Goal: Information Seeking & Learning: Learn about a topic

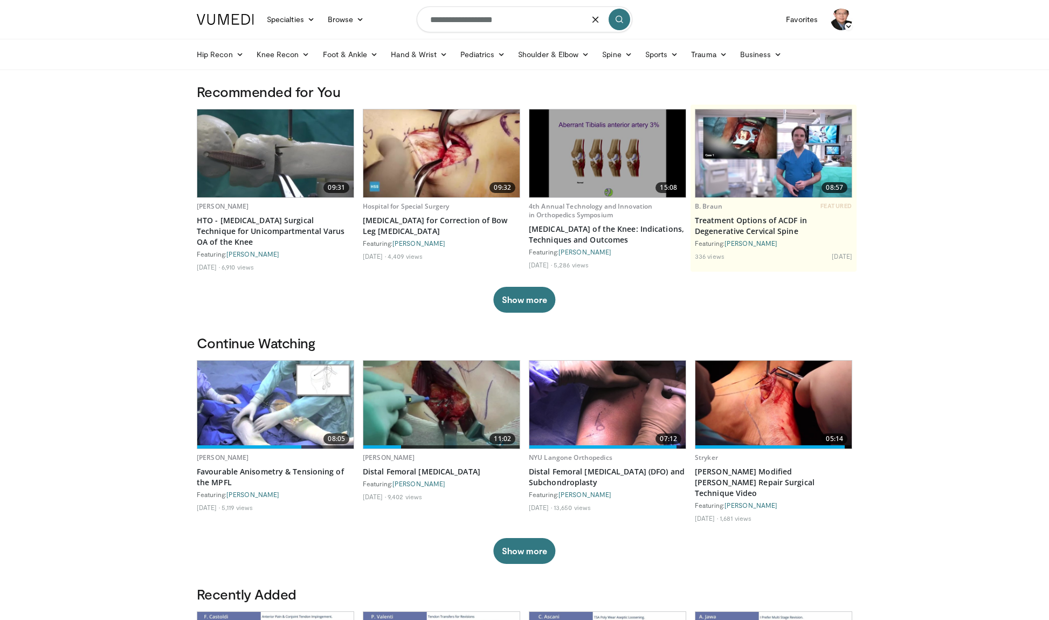
type input "**********"
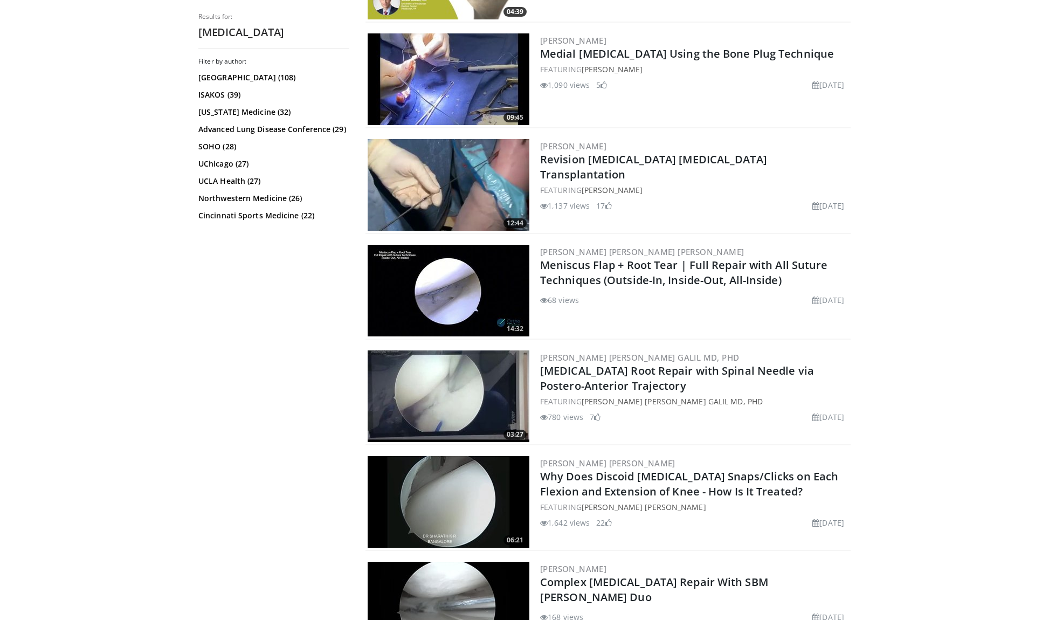
scroll to position [1617, 0]
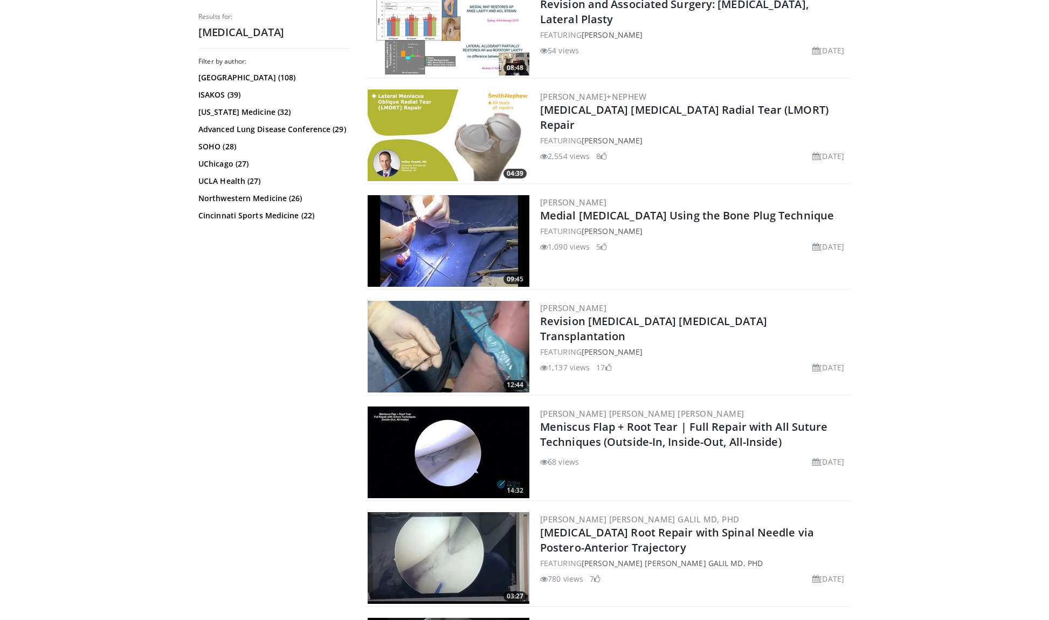
click at [453, 242] on img at bounding box center [449, 241] width 162 height 92
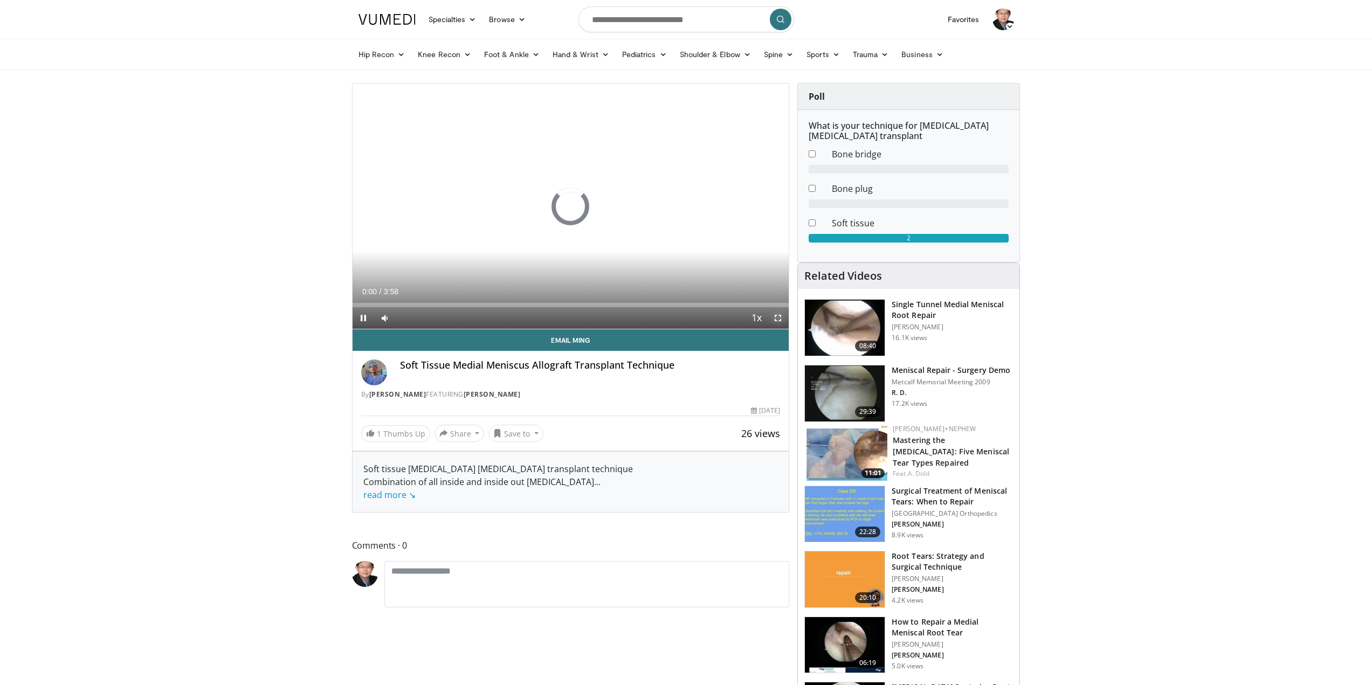
click at [772, 319] on span "Video Player" at bounding box center [778, 318] width 22 height 22
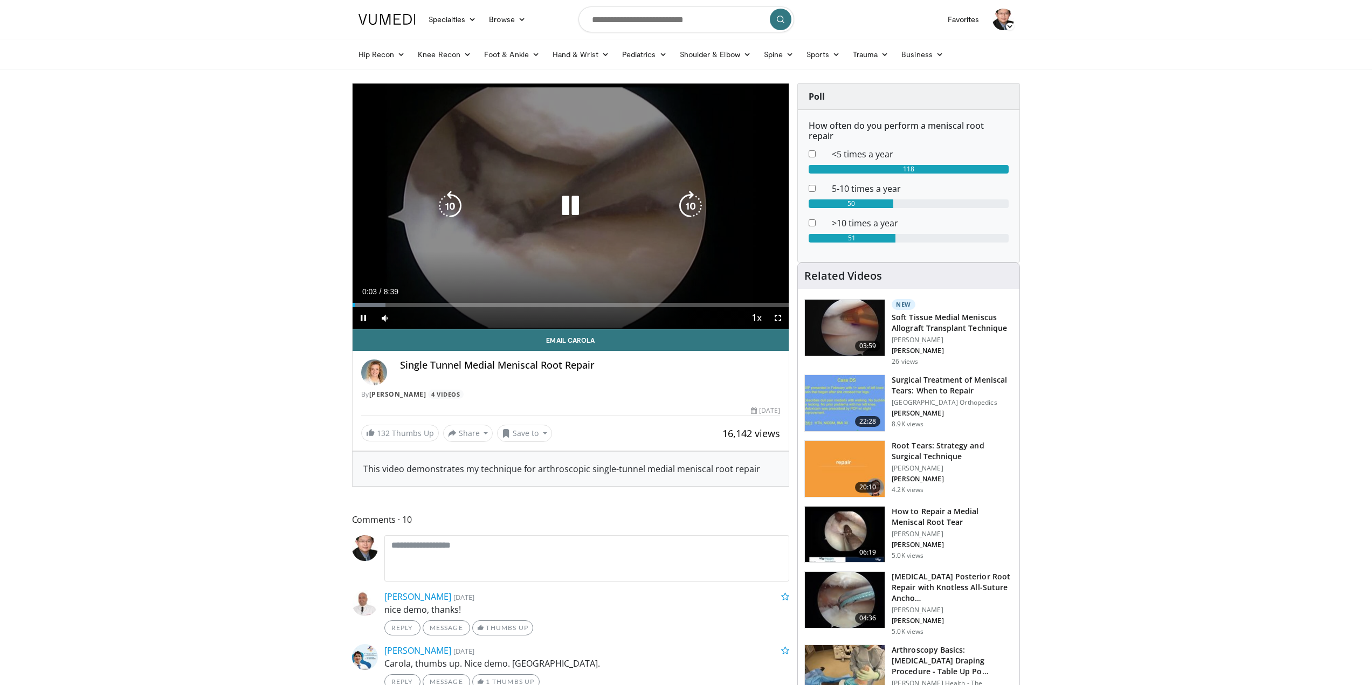
click at [567, 218] on icon "Video Player" at bounding box center [570, 206] width 30 height 30
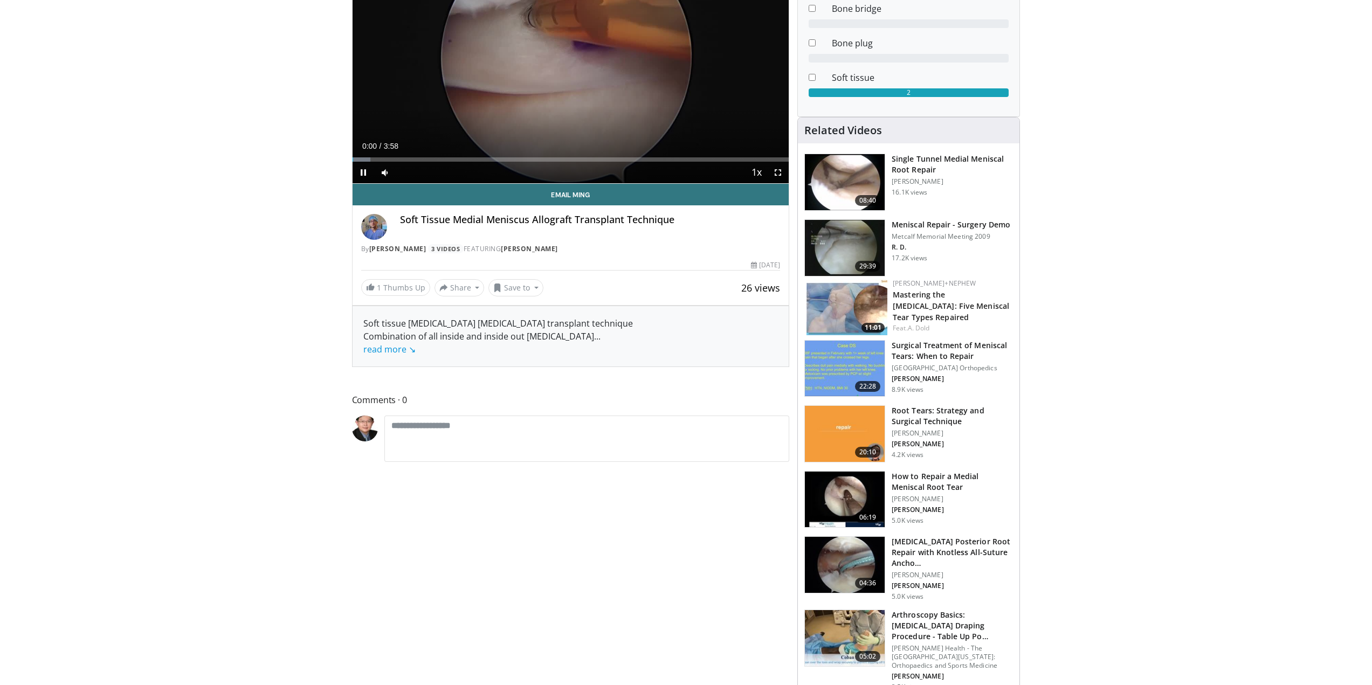
scroll to position [162, 0]
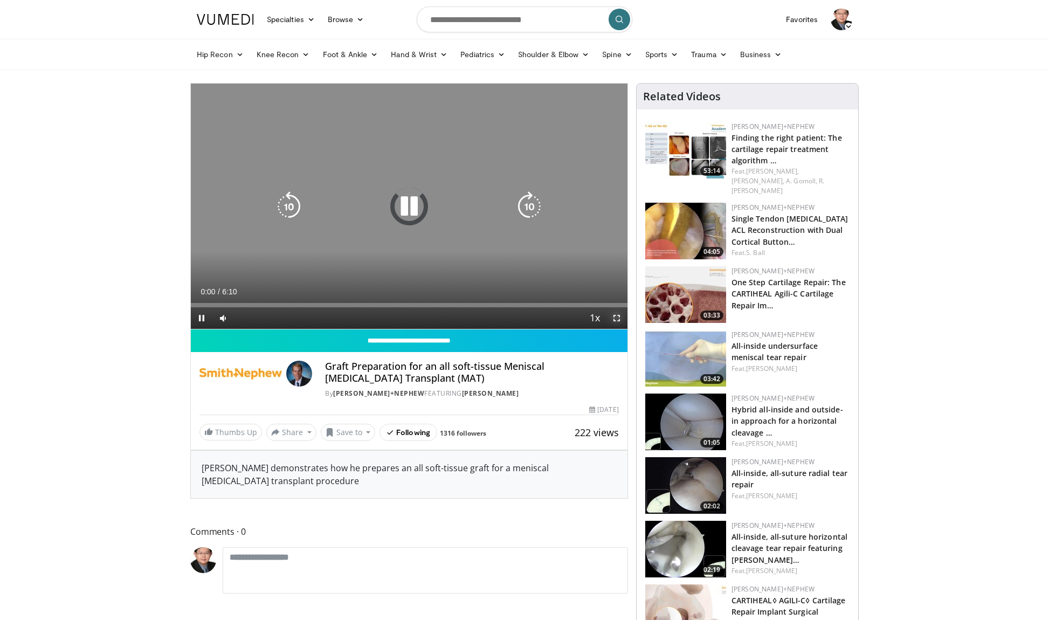
drag, startPoint x: 617, startPoint y: 316, endPoint x: 802, endPoint y: 411, distance: 207.6
click at [617, 315] on span "Video Player" at bounding box center [617, 318] width 22 height 22
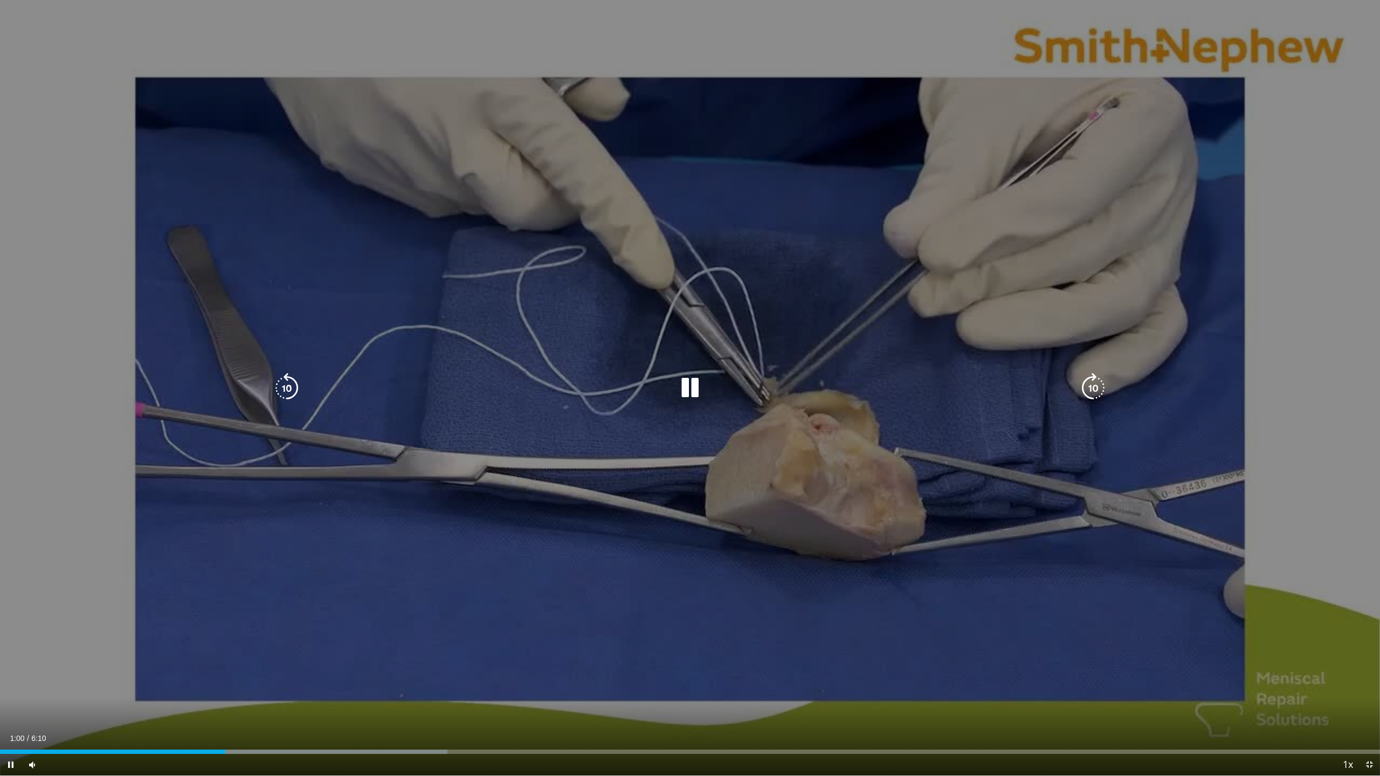
click at [867, 431] on div "10 seconds Tap to unmute" at bounding box center [690, 388] width 1380 height 776
click at [679, 390] on icon "Video Player" at bounding box center [690, 388] width 30 height 30
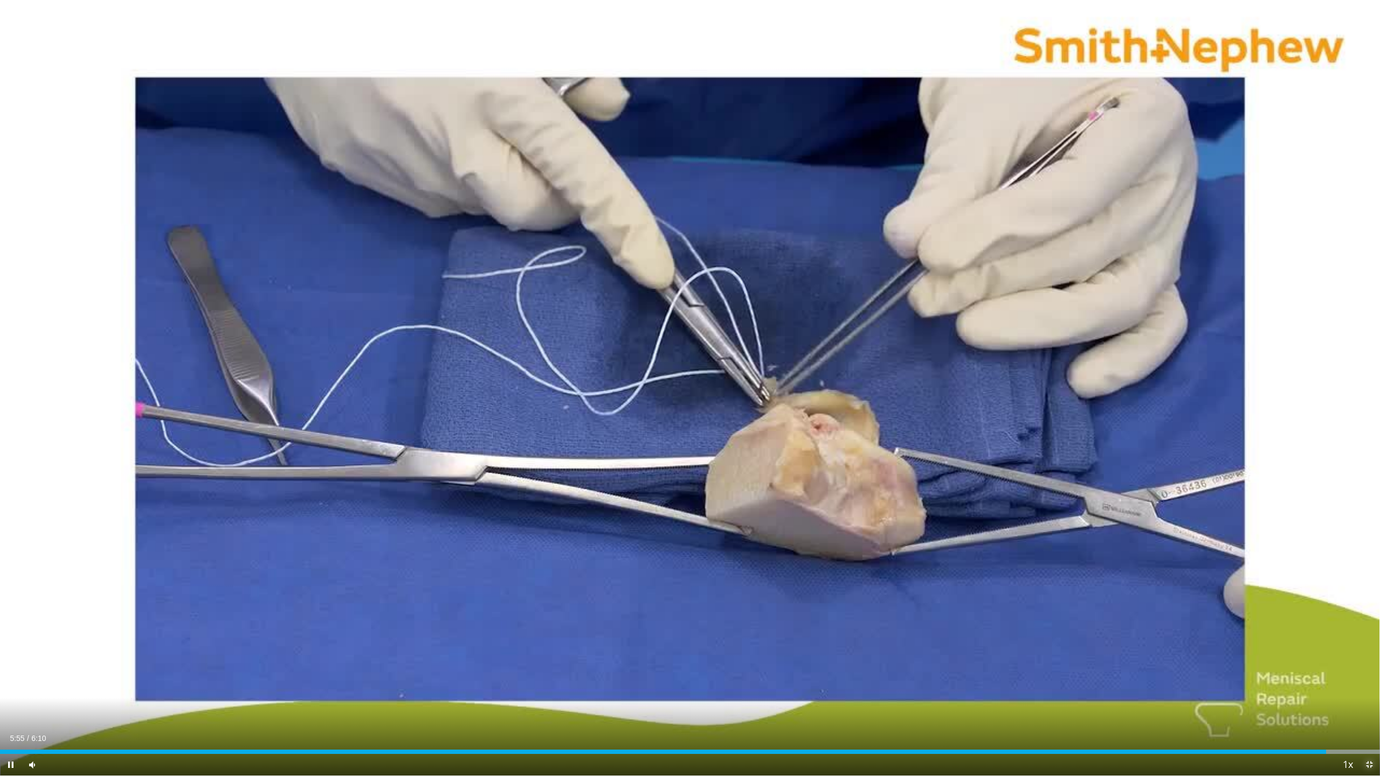
click at [1048, 619] on span "Video Player" at bounding box center [1369, 765] width 22 height 22
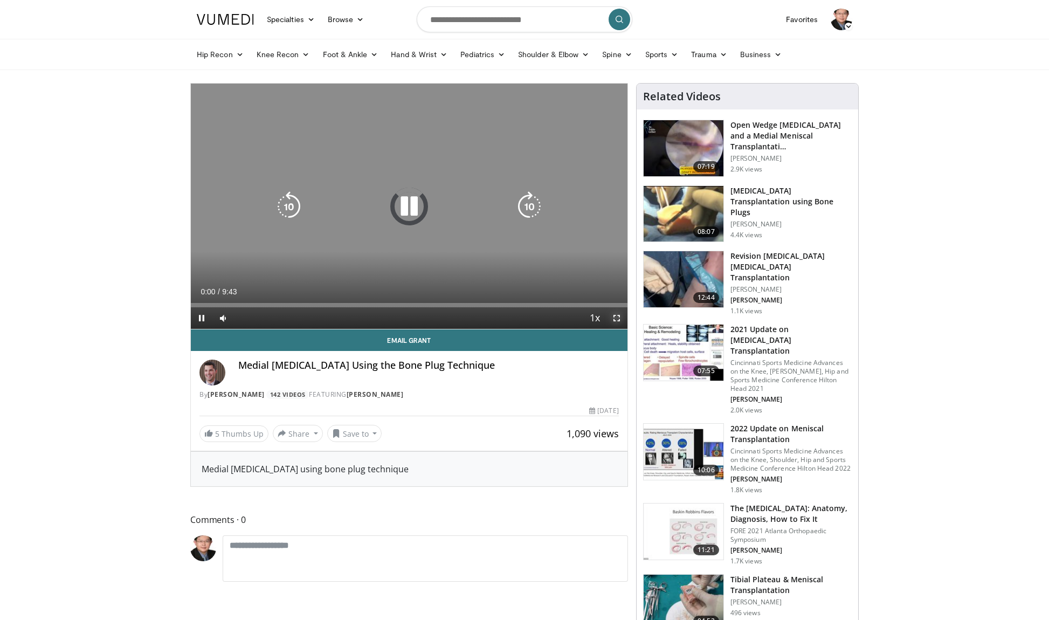
drag, startPoint x: 612, startPoint y: 314, endPoint x: 812, endPoint y: 415, distance: 224.0
click at [612, 315] on span "Video Player" at bounding box center [617, 318] width 22 height 22
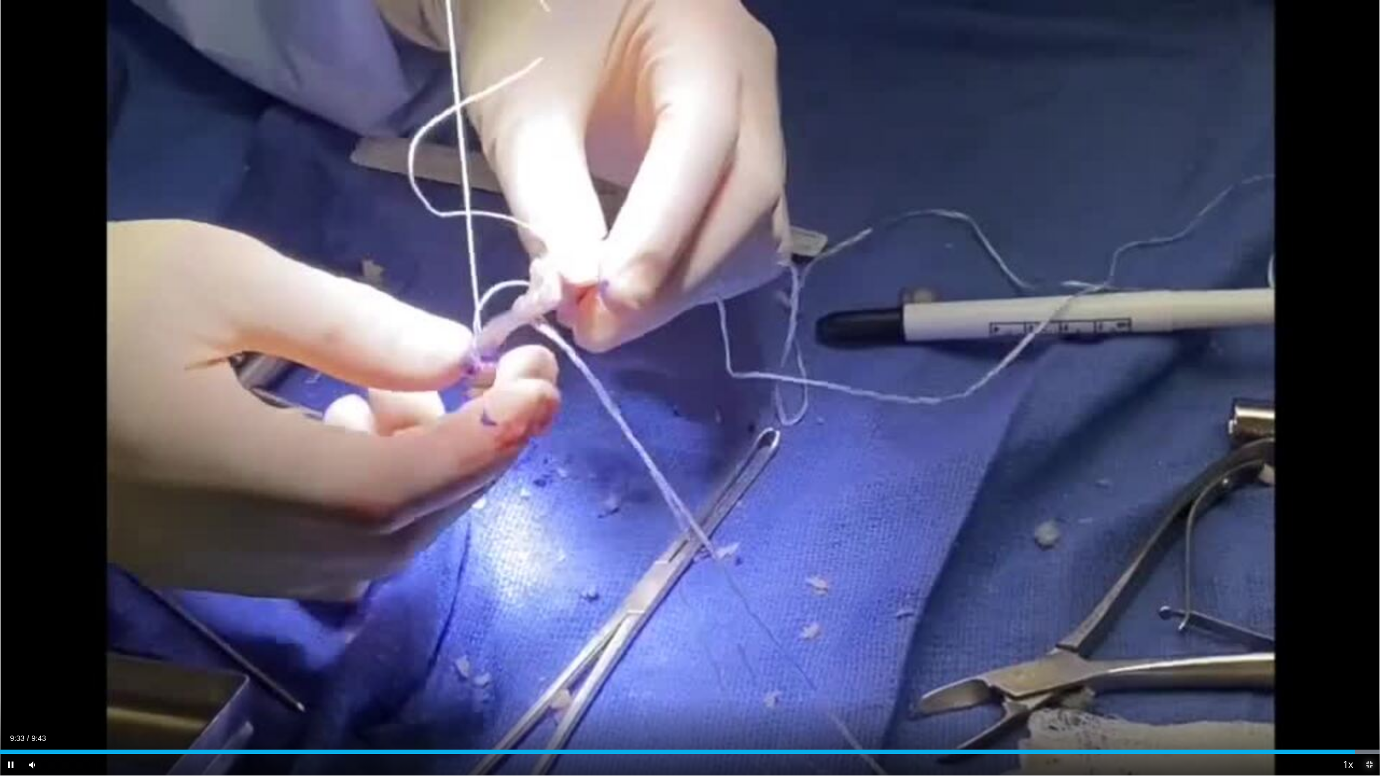
click at [1048, 619] on span "Video Player" at bounding box center [1369, 765] width 22 height 22
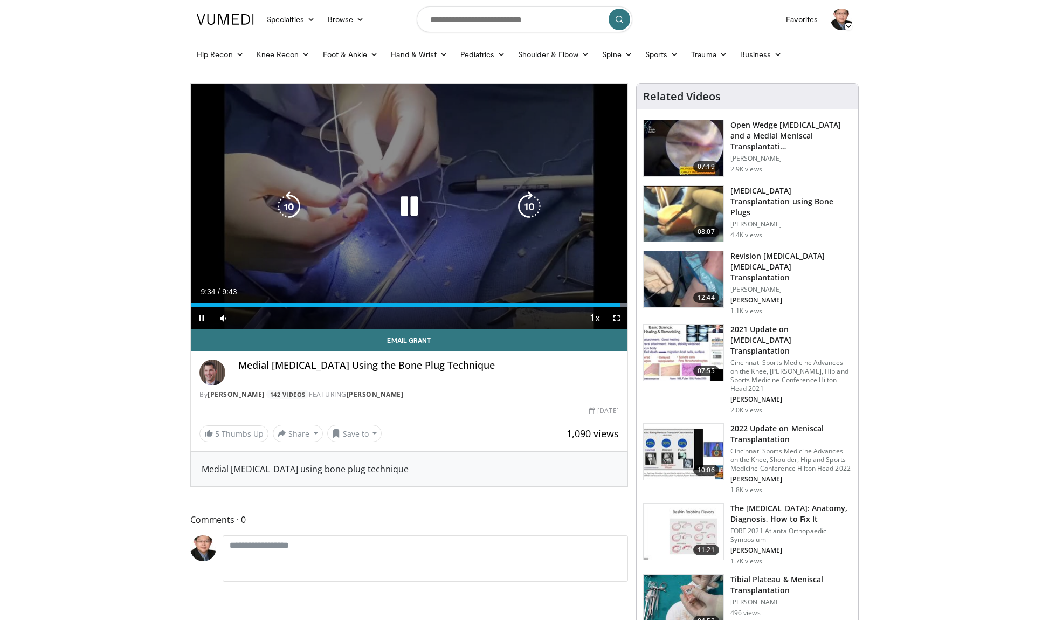
click at [415, 212] on icon "Video Player" at bounding box center [409, 206] width 30 height 30
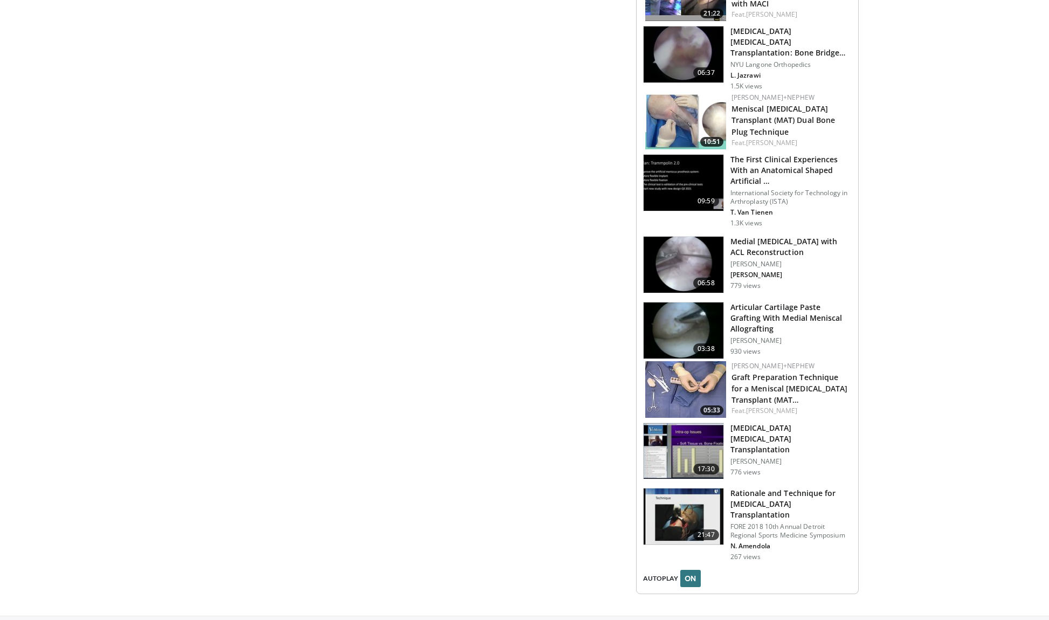
scroll to position [979, 0]
